Goal: Task Accomplishment & Management: Use online tool/utility

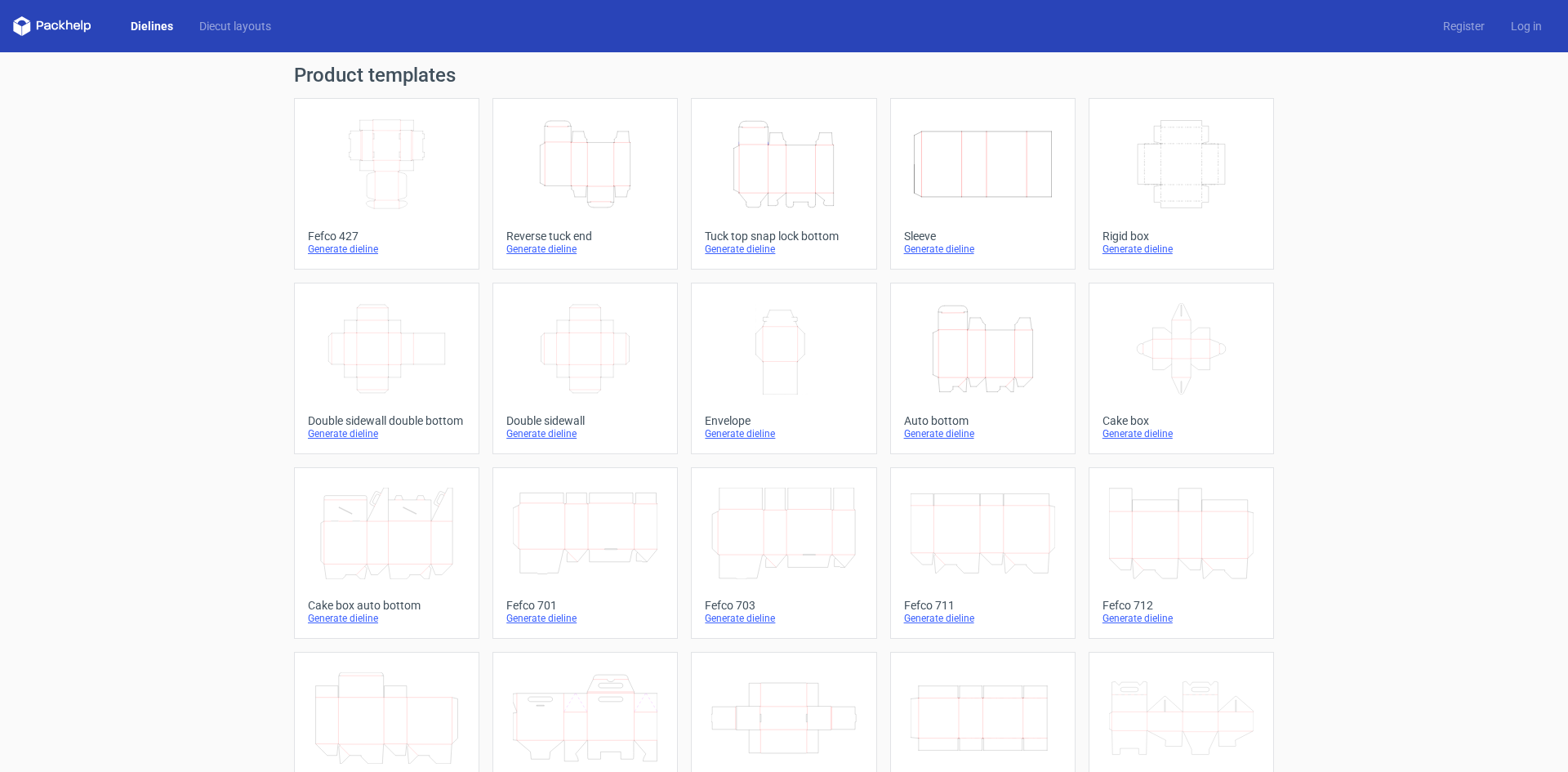
click at [739, 194] on icon "Height Depth Width" at bounding box center [784, 164] width 145 height 91
click at [775, 184] on icon "Height Depth Width" at bounding box center [784, 164] width 145 height 91
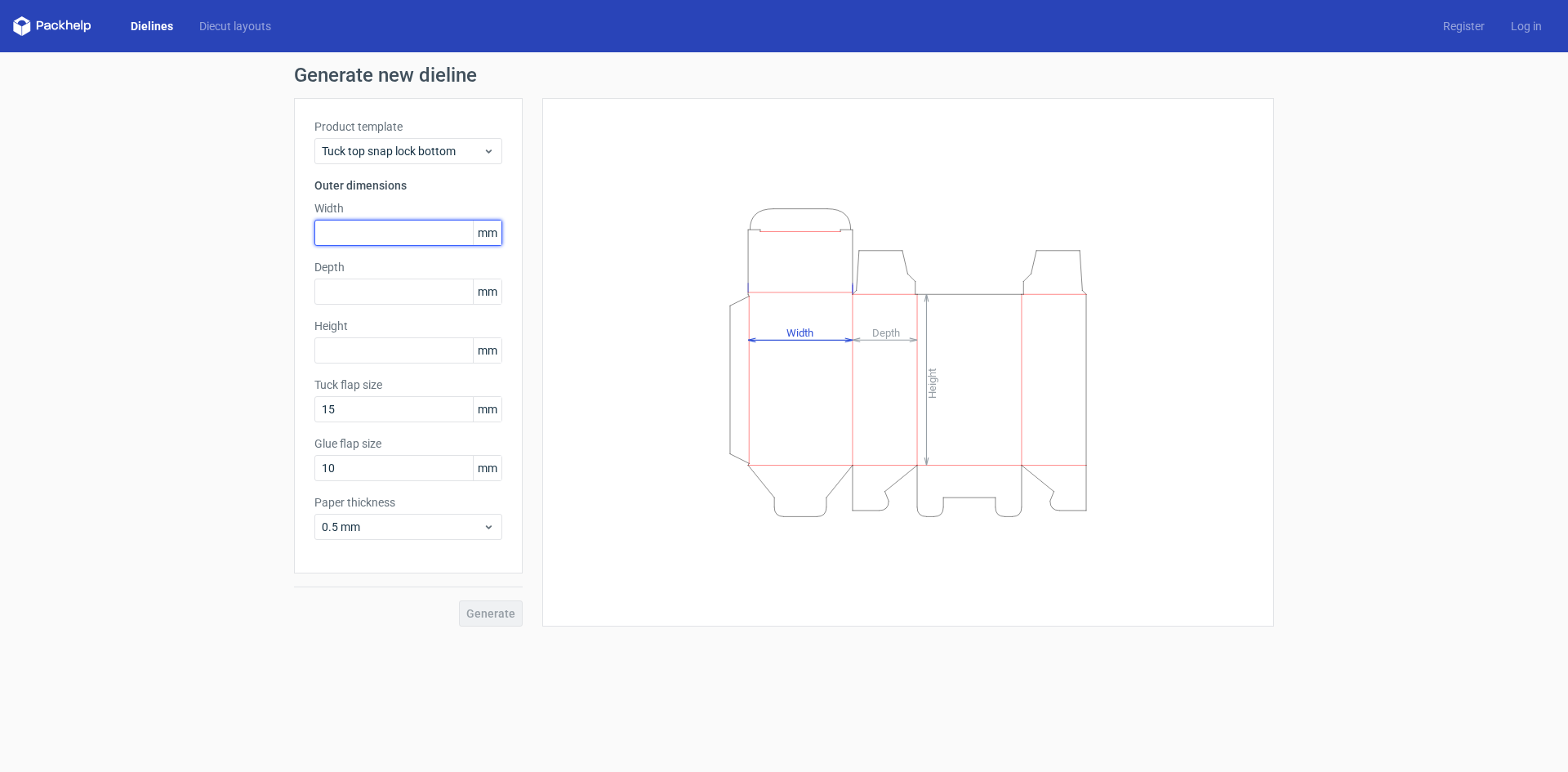
click at [384, 234] on input "text" at bounding box center [408, 233] width 188 height 26
type input "113"
click at [330, 294] on input "64" at bounding box center [408, 291] width 188 height 26
type input "113"
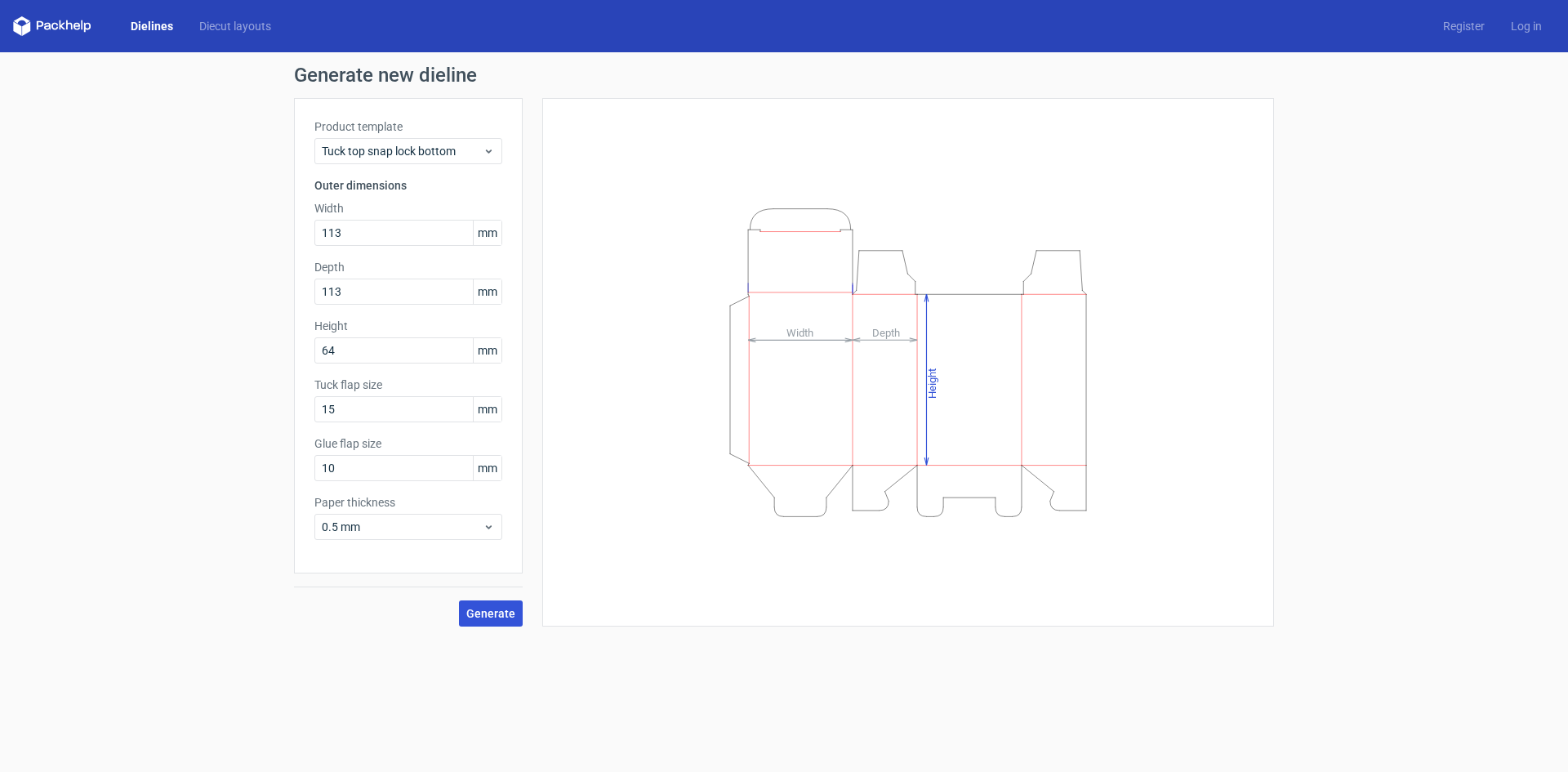
click at [486, 621] on button "Generate" at bounding box center [491, 613] width 63 height 26
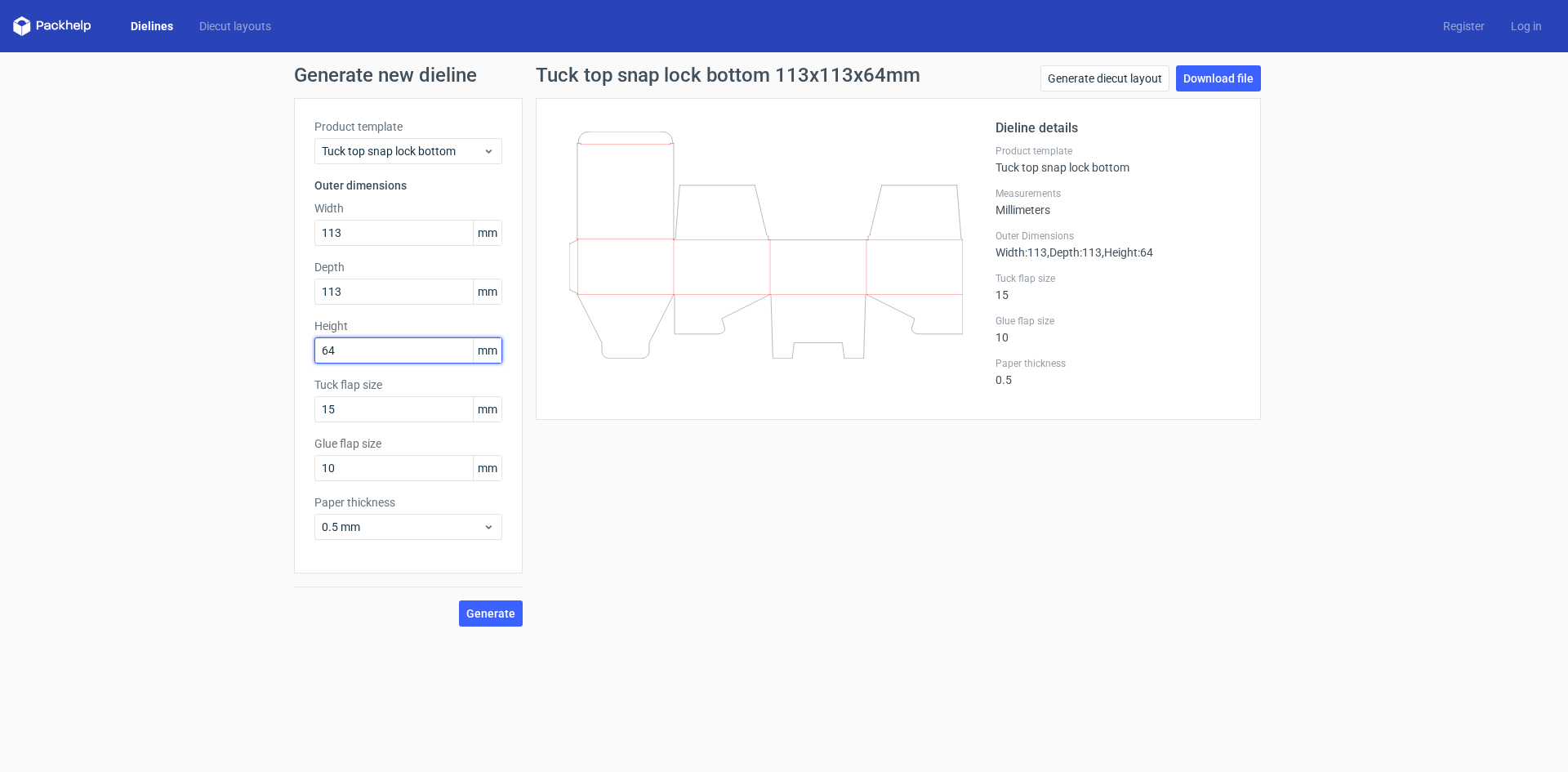
click at [336, 356] on input "64" at bounding box center [408, 351] width 188 height 26
type input "113"
click at [333, 239] on input "113" at bounding box center [408, 233] width 188 height 26
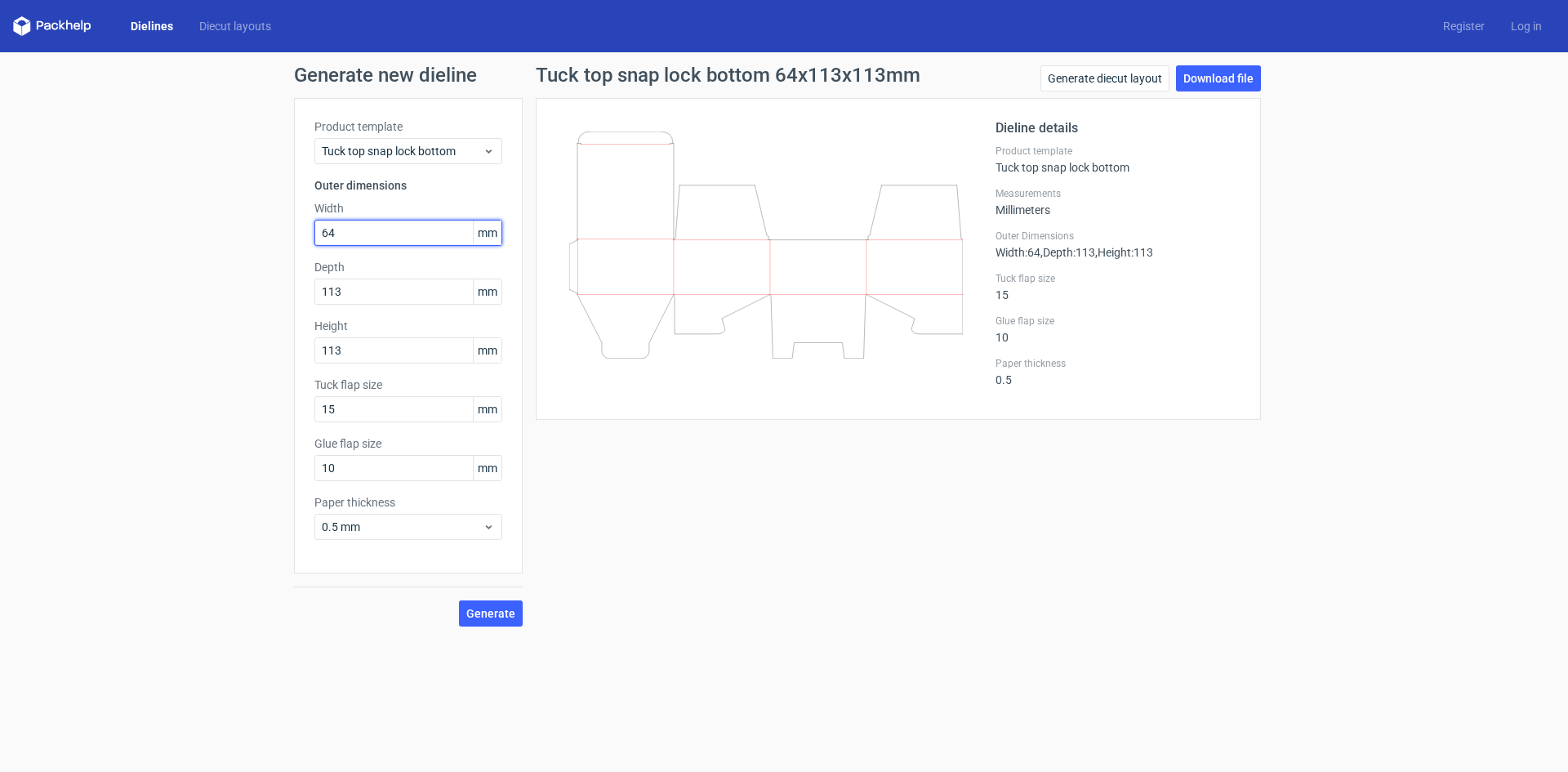
type input "64"
click at [497, 615] on span "Generate" at bounding box center [491, 613] width 49 height 12
click at [1217, 76] on link "Download file" at bounding box center [1218, 78] width 85 height 26
